Goal: Information Seeking & Learning: Learn about a topic

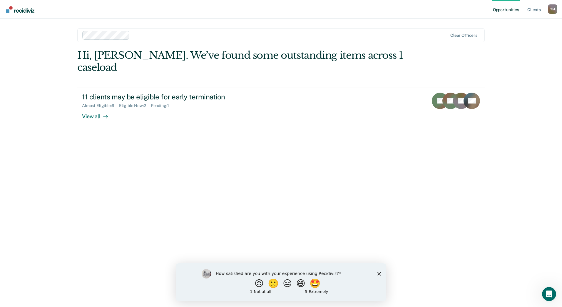
click at [375, 274] on div "How satisfied are you with your experience using Recidiviz? 😠 🙁 😑 😄 🤩 1 - Not a…" at bounding box center [281, 282] width 210 height 38
click at [379, 273] on polygon "Close survey" at bounding box center [379, 273] width 4 height 4
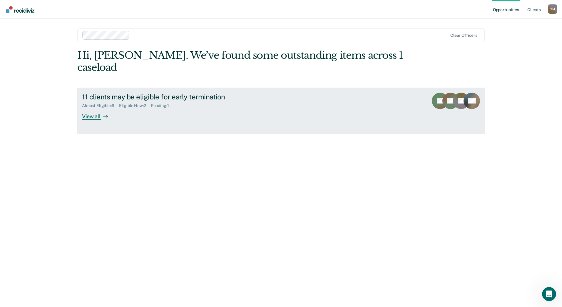
click at [105, 113] on div at bounding box center [104, 116] width 7 height 7
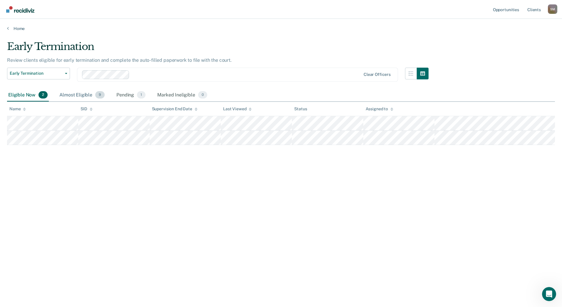
click at [80, 94] on div "Almost Eligible 9" at bounding box center [82, 95] width 48 height 13
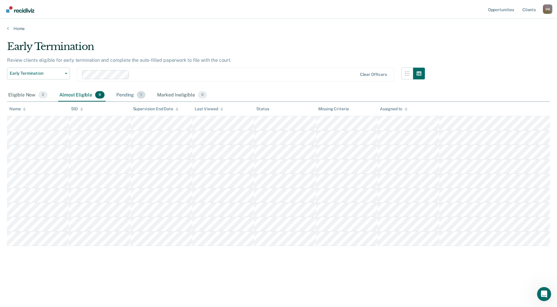
click at [129, 92] on div "Pending 1" at bounding box center [130, 95] width 31 height 13
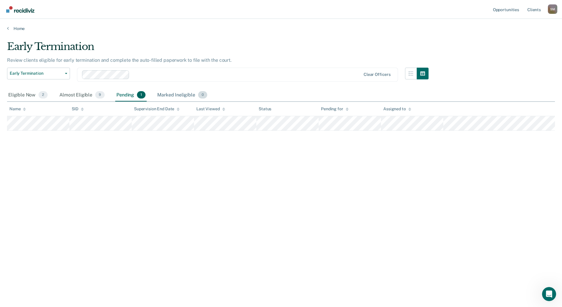
click at [173, 92] on div "Marked Ineligible 0" at bounding box center [182, 95] width 52 height 13
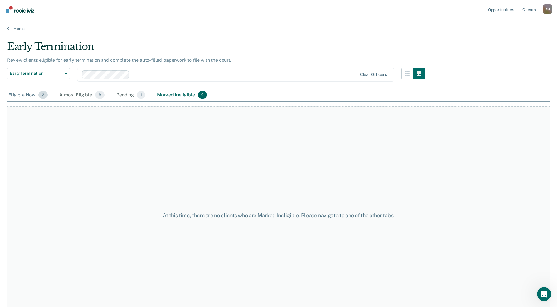
click at [21, 95] on div "Eligible Now 2" at bounding box center [28, 95] width 42 height 13
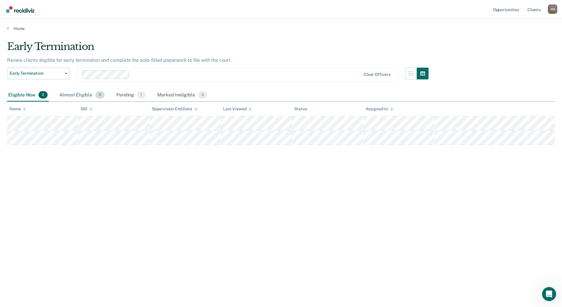
click at [78, 96] on div "Almost Eligible 9" at bounding box center [82, 95] width 48 height 13
